Goal: Task Accomplishment & Management: Manage account settings

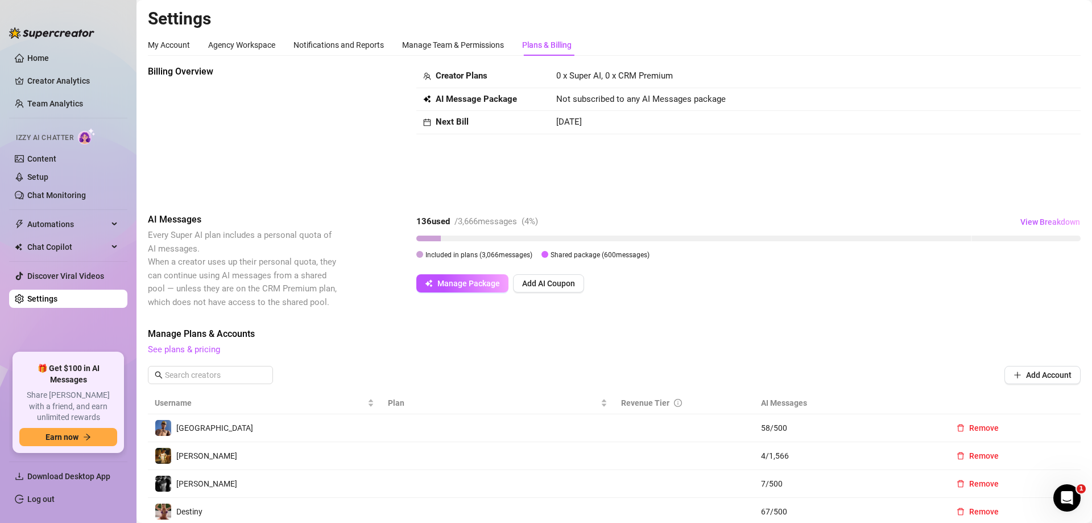
scroll to position [57, 0]
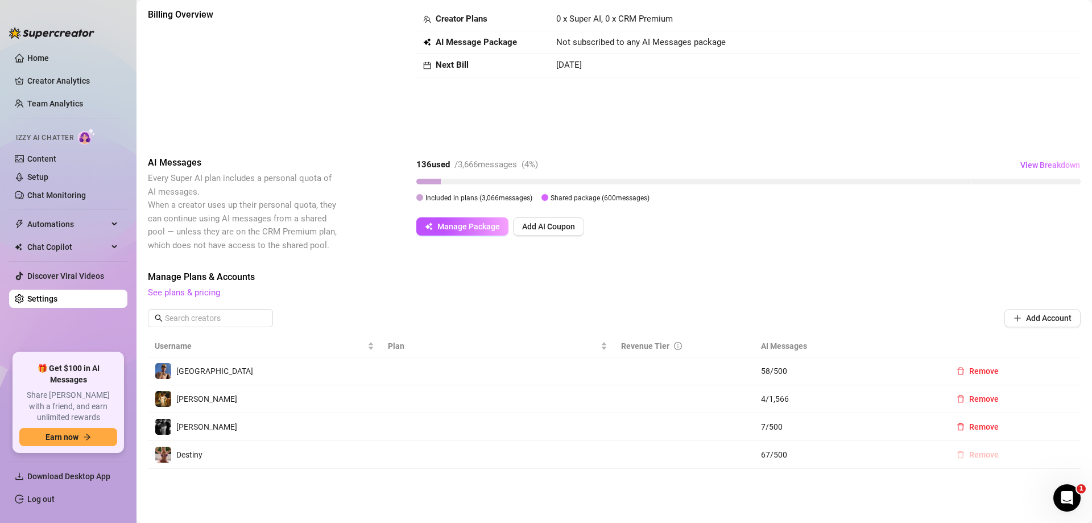
click at [969, 452] on span "Remove" at bounding box center [984, 454] width 30 height 9
click at [1044, 420] on span "OK" at bounding box center [1047, 424] width 11 height 9
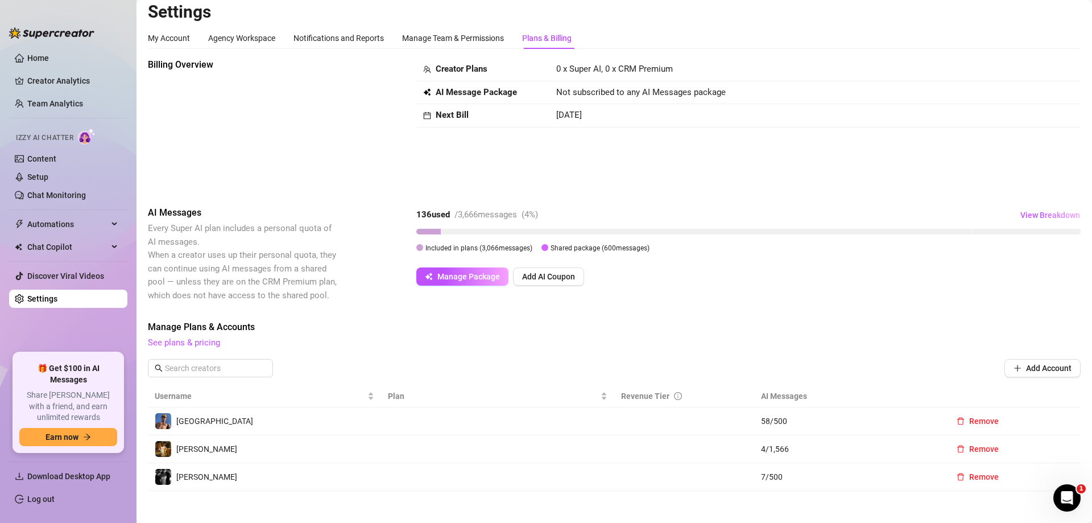
scroll to position [0, 0]
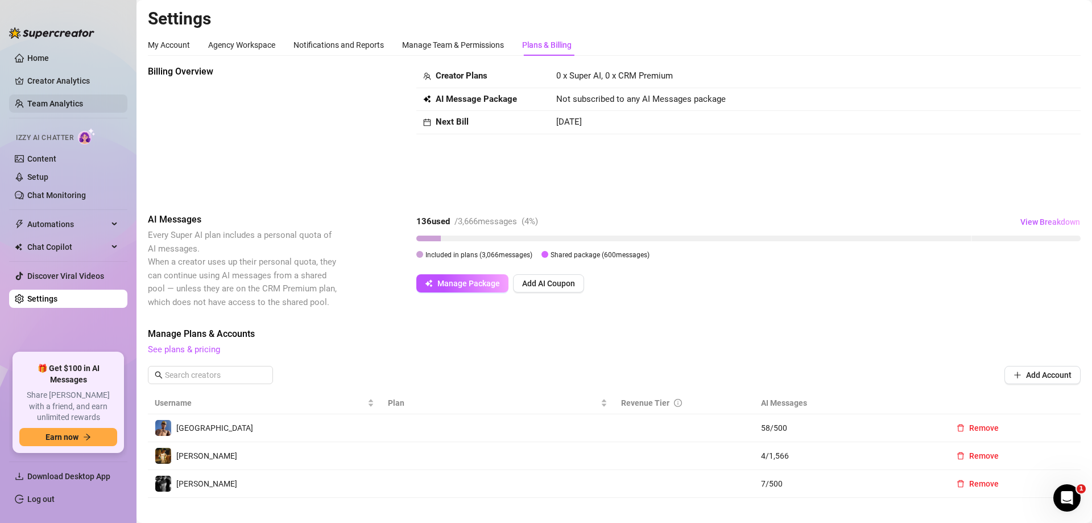
click at [55, 107] on link "Team Analytics" at bounding box center [55, 103] width 56 height 9
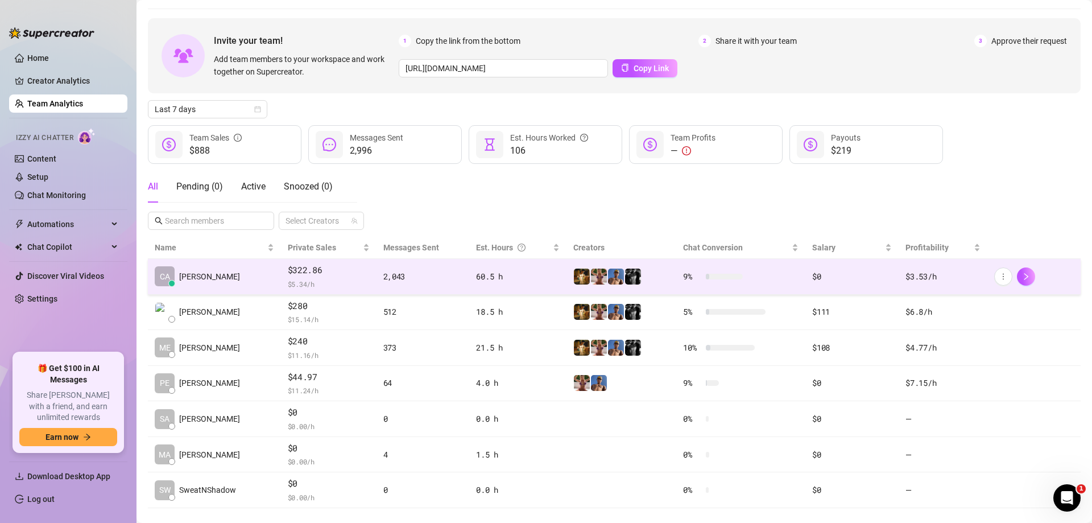
scroll to position [54, 0]
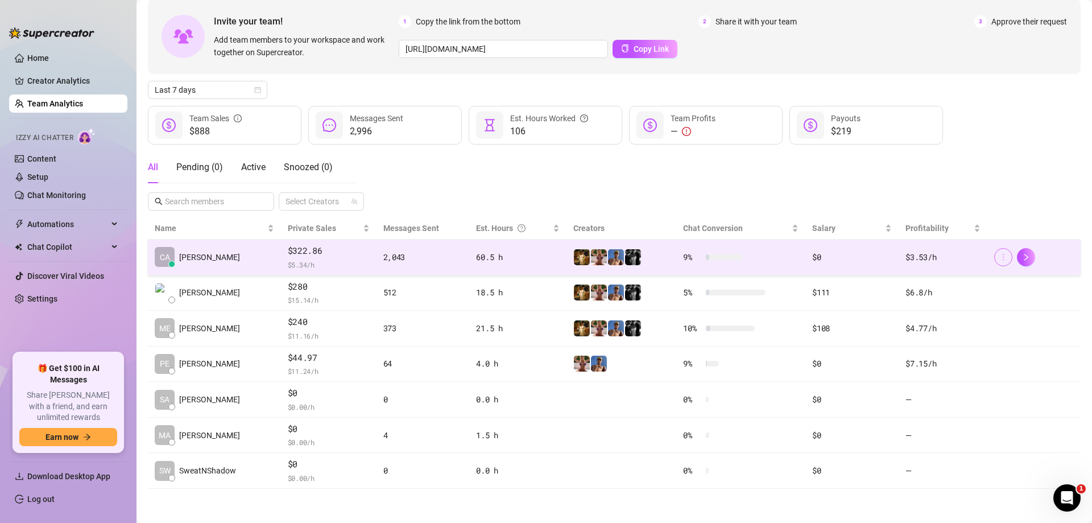
click at [1000, 255] on icon "more" at bounding box center [1004, 257] width 8 height 8
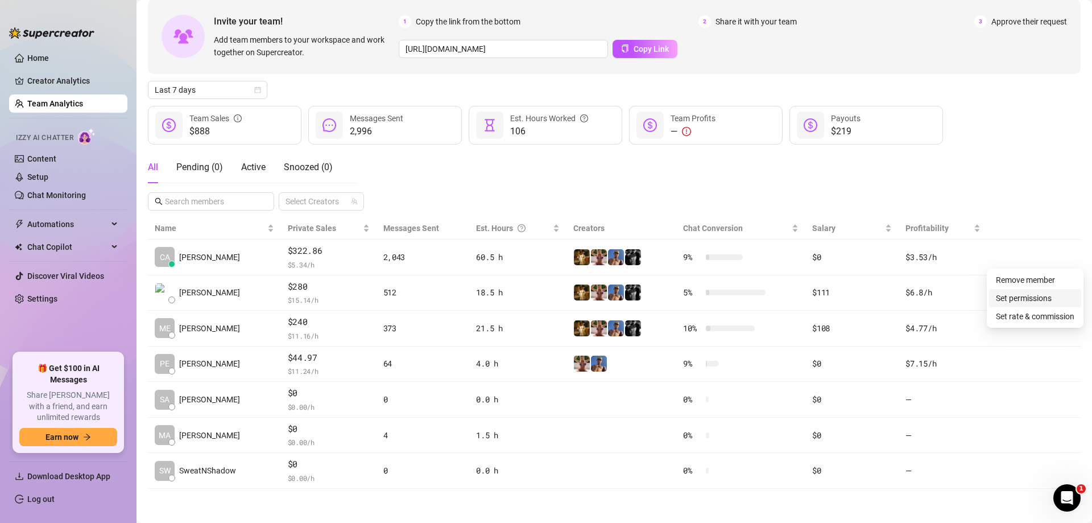
click at [1024, 294] on link "Set permissions" at bounding box center [1024, 298] width 56 height 9
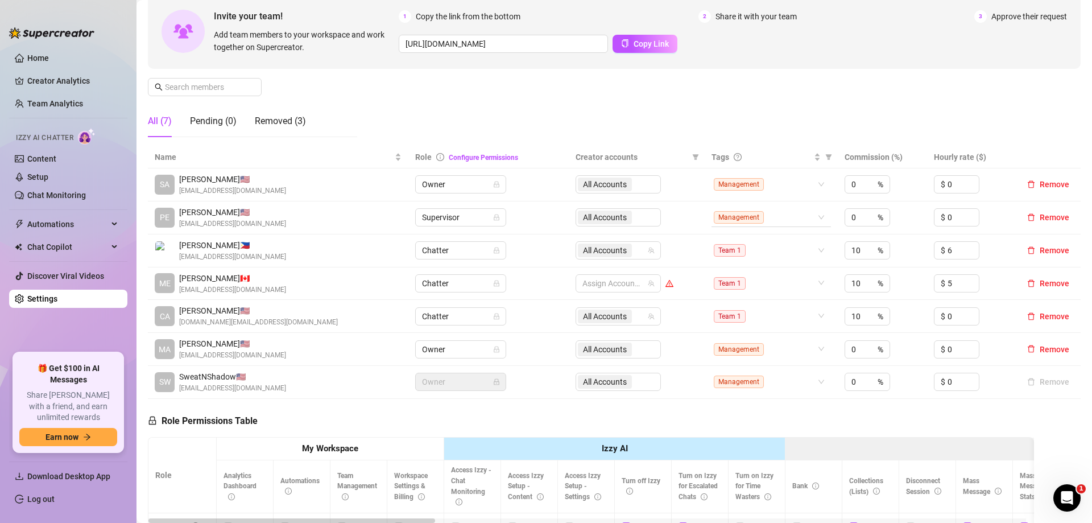
scroll to position [114, 0]
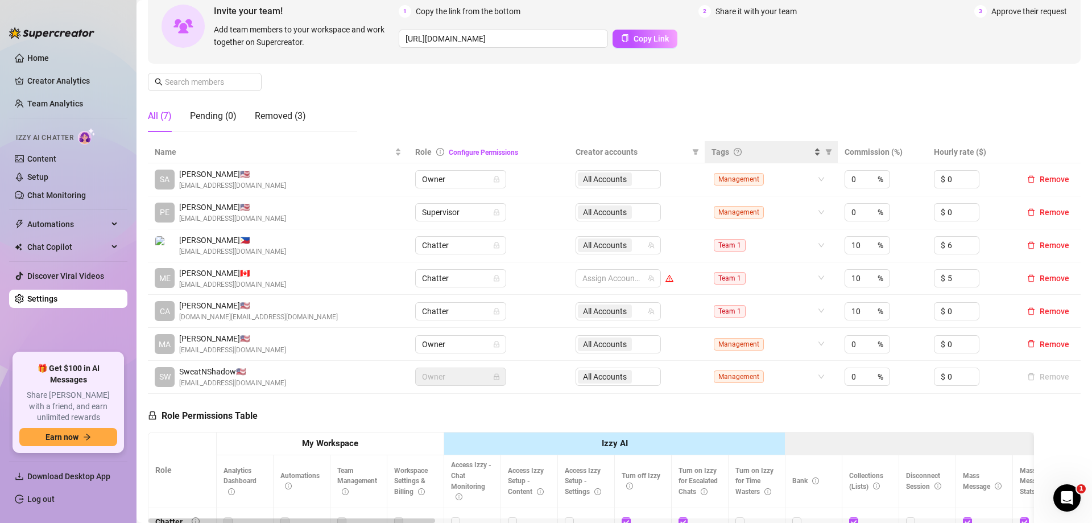
click at [720, 152] on span "Tags" at bounding box center [721, 152] width 18 height 13
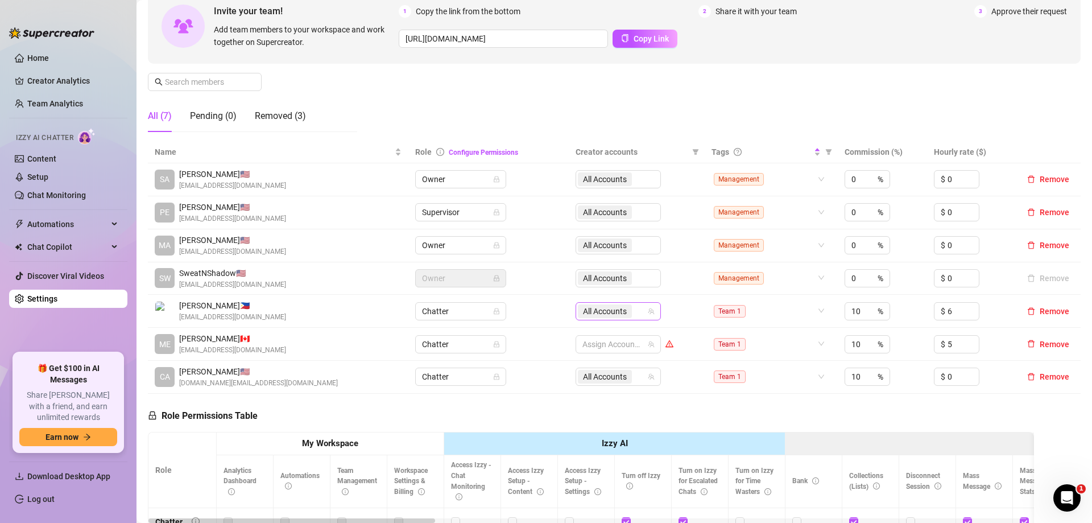
click at [589, 313] on span "All Accounts" at bounding box center [605, 311] width 44 height 13
